Goal: Task Accomplishment & Management: Use online tool/utility

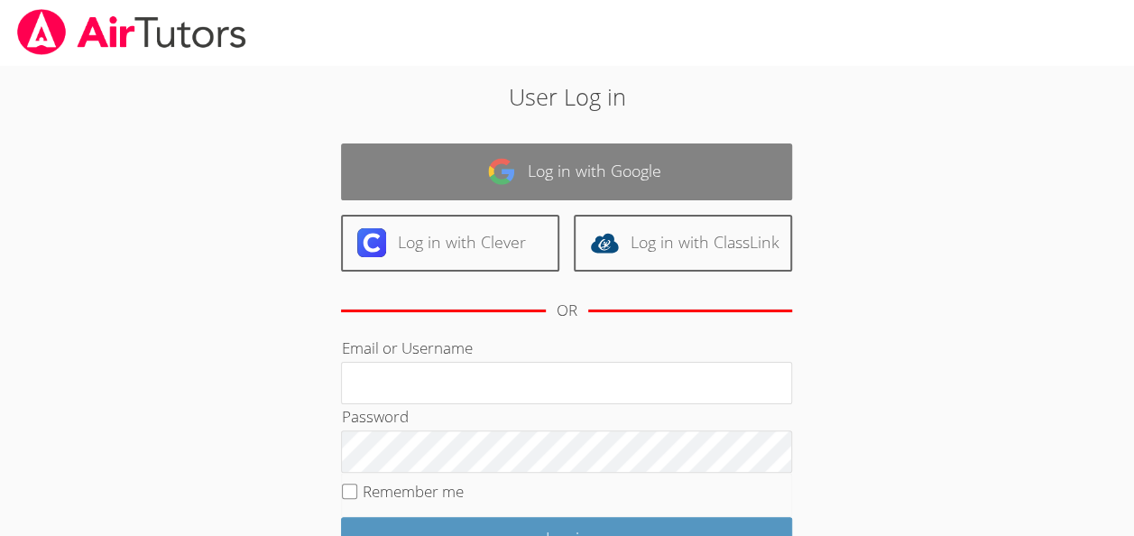
click at [563, 159] on link "Log in with Google" at bounding box center [566, 171] width 451 height 57
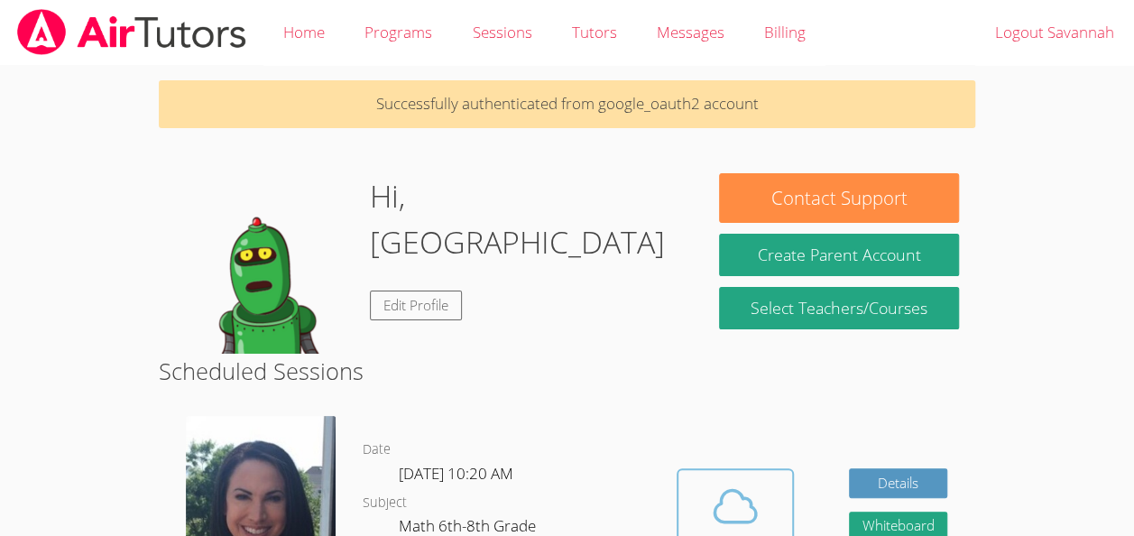
click at [717, 502] on icon at bounding box center [735, 506] width 51 height 51
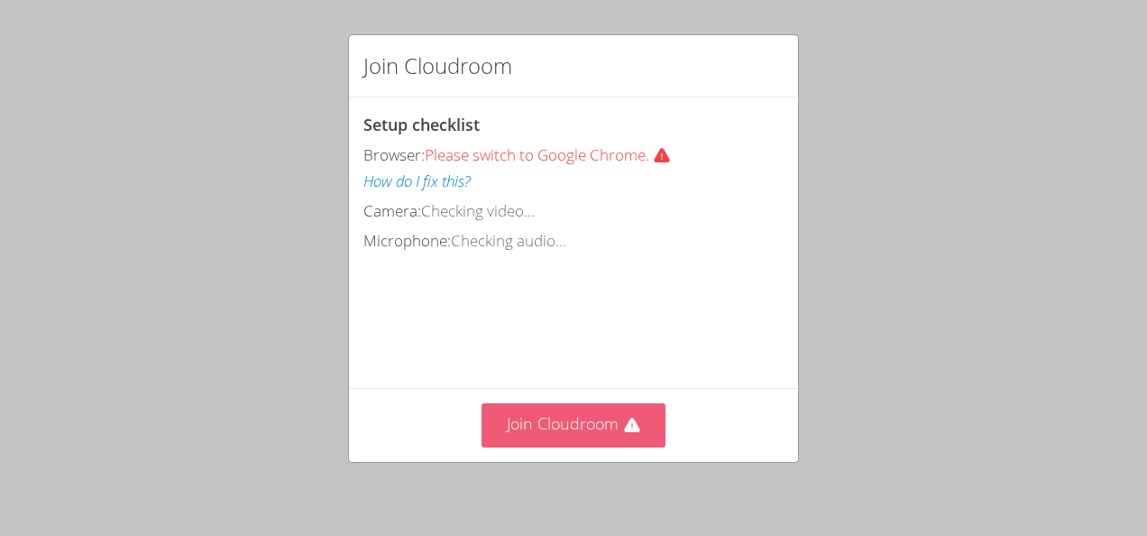
click at [574, 414] on button "Join Cloudroom" at bounding box center [574, 425] width 185 height 44
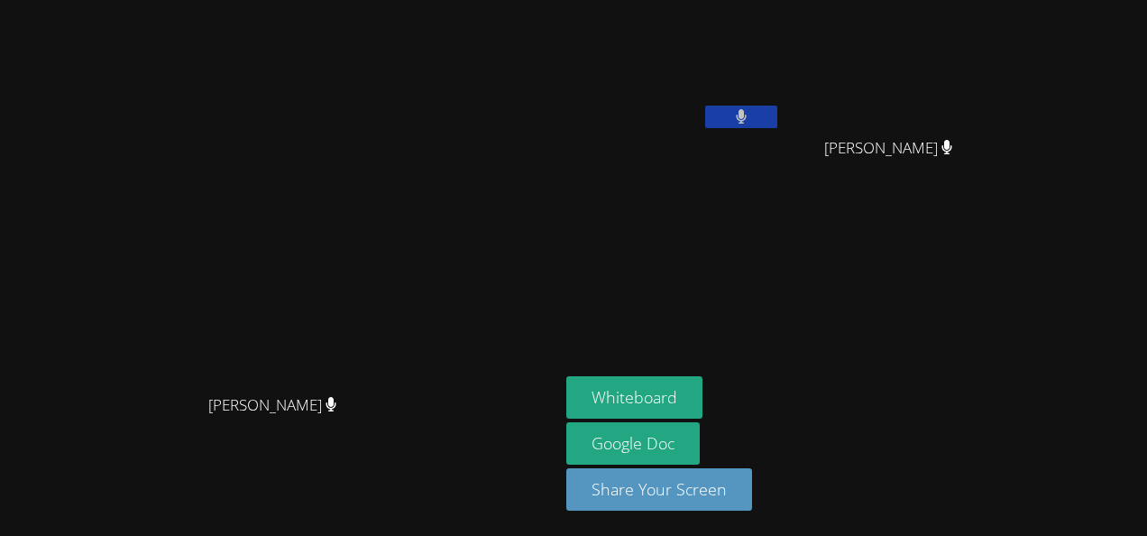
click at [778, 126] on button at bounding box center [741, 117] width 72 height 23
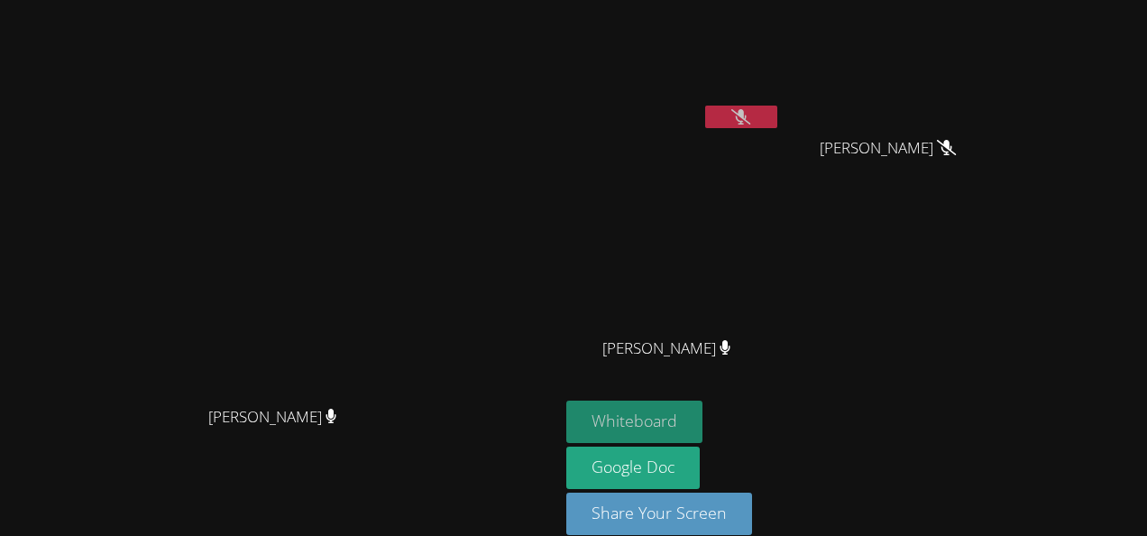
click at [703, 422] on button "Whiteboard" at bounding box center [635, 422] width 136 height 42
click at [703, 420] on button "Whiteboard" at bounding box center [635, 422] width 136 height 42
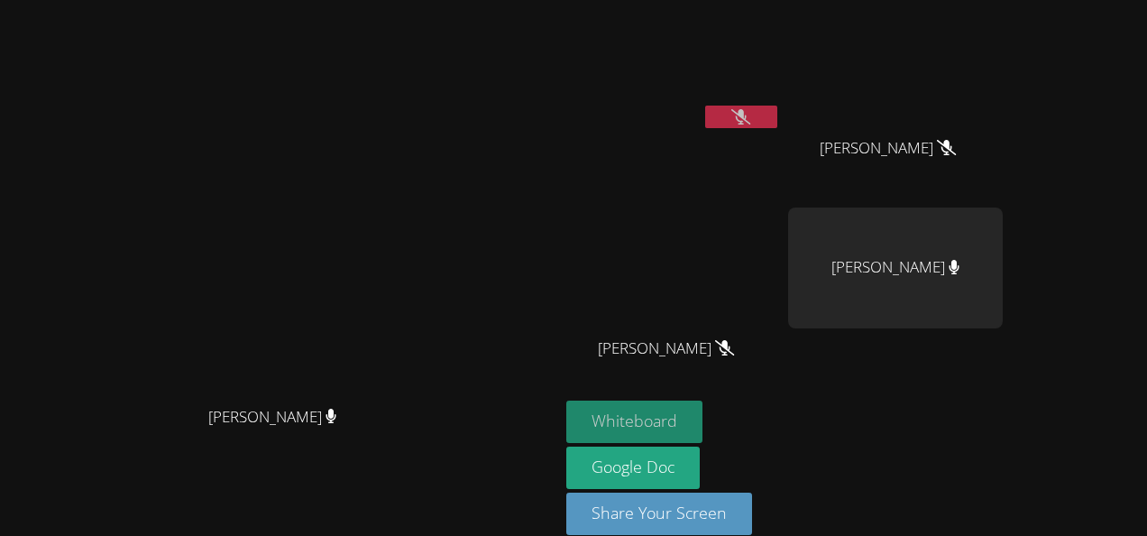
click at [703, 424] on button "Whiteboard" at bounding box center [635, 422] width 136 height 42
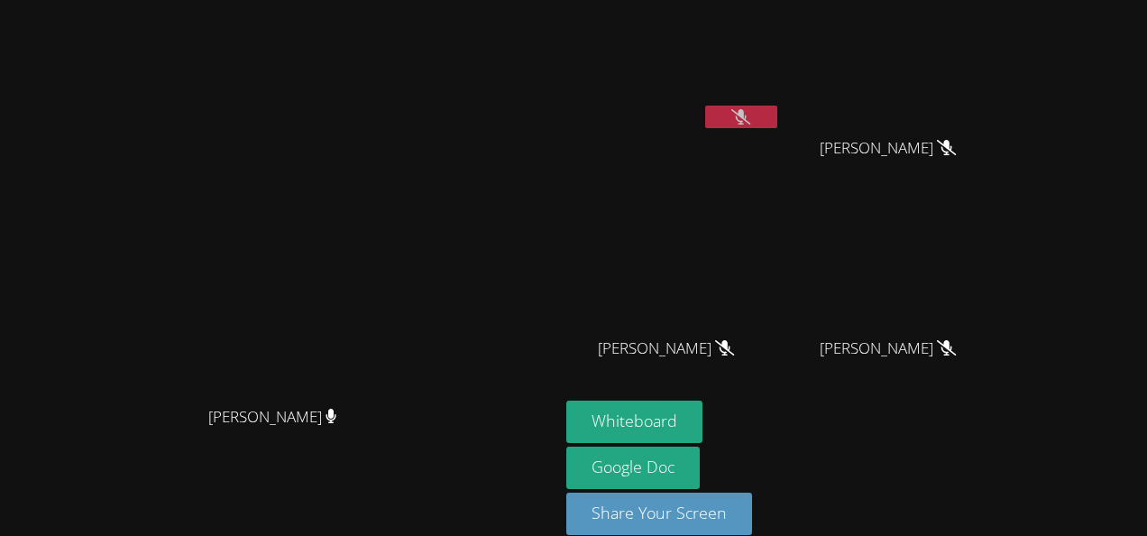
click at [751, 123] on icon at bounding box center [741, 116] width 19 height 15
click at [778, 121] on button at bounding box center [741, 117] width 72 height 23
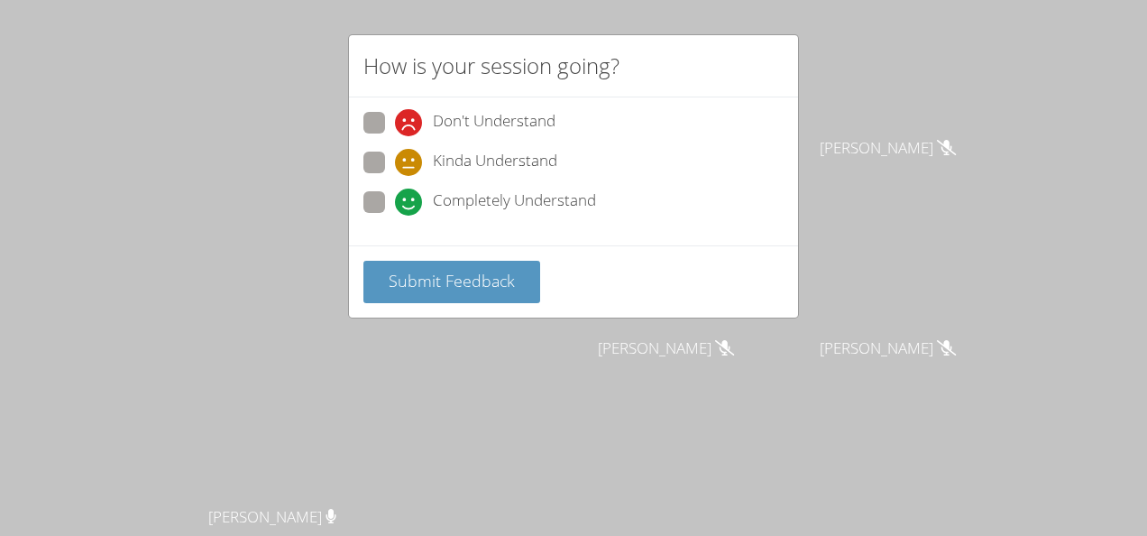
click at [566, 198] on span "Completely Understand" at bounding box center [514, 202] width 163 height 27
click at [410, 198] on input "Completely Understand" at bounding box center [402, 198] width 15 height 15
radio input "true"
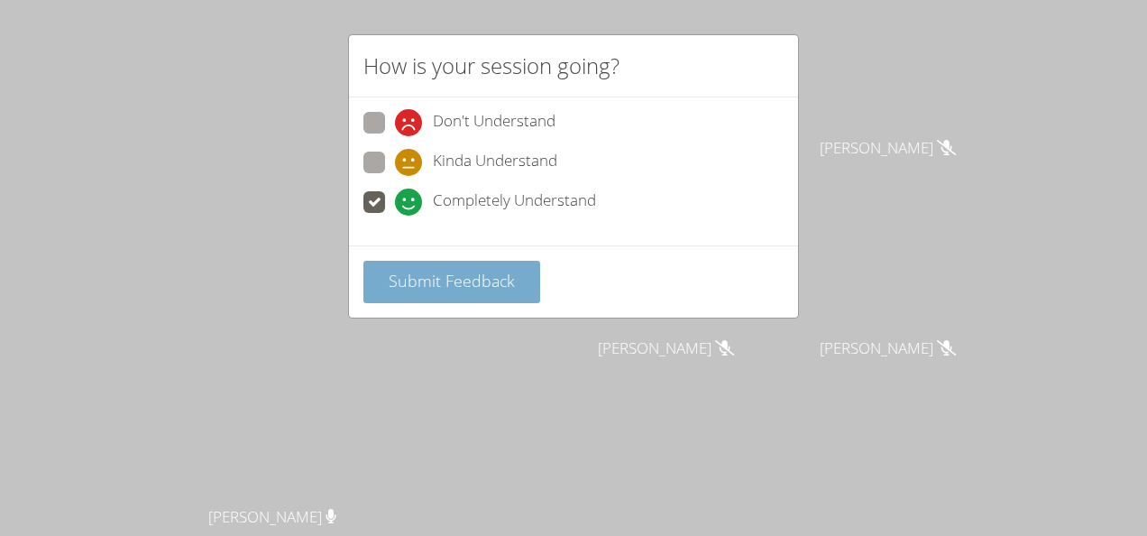
click at [511, 281] on span "Submit Feedback" at bounding box center [452, 281] width 126 height 22
